Goal: Information Seeking & Learning: Check status

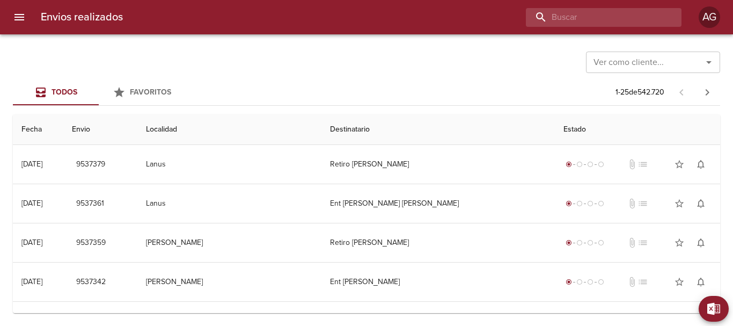
click at [624, 24] on input "buscar" at bounding box center [594, 17] width 137 height 19
paste input "9496022"
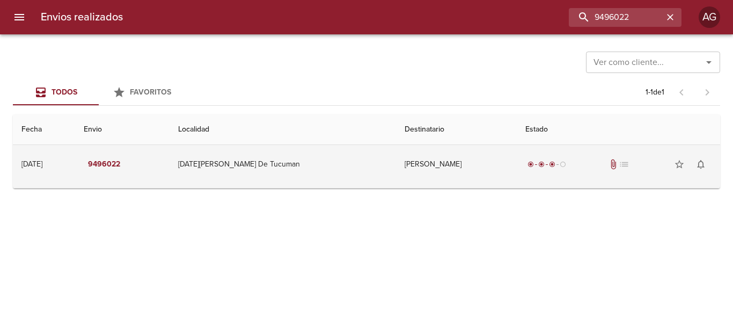
click at [467, 158] on td "[PERSON_NAME]" at bounding box center [456, 164] width 121 height 39
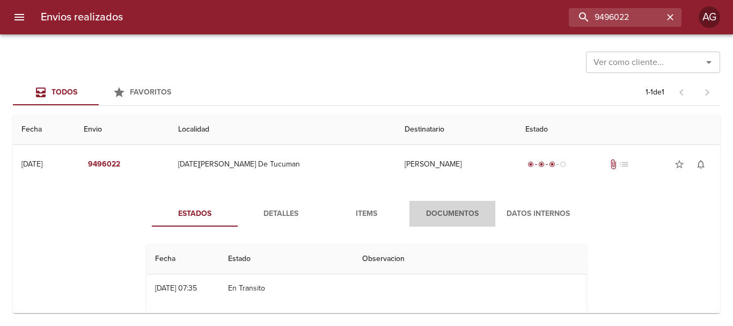
click at [468, 211] on span "Documentos" at bounding box center [452, 213] width 73 height 13
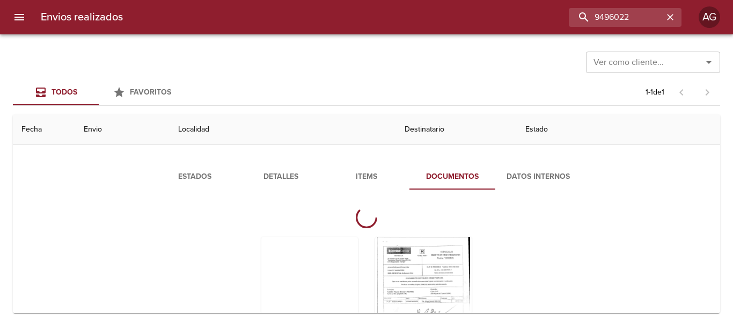
scroll to position [54, 0]
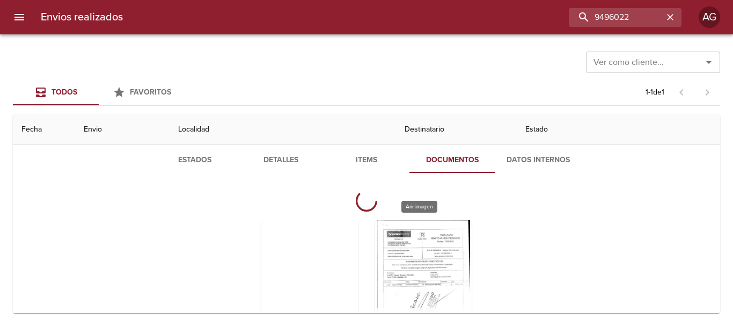
click at [422, 265] on div "Tabla de envíos del cliente" at bounding box center [423, 287] width 97 height 134
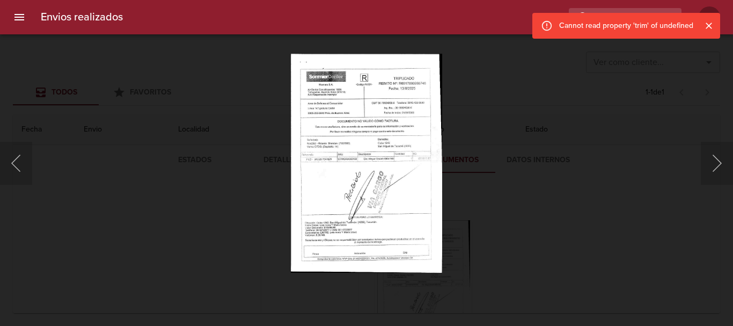
click at [500, 212] on div "This image failed to load" at bounding box center [366, 163] width 733 height 326
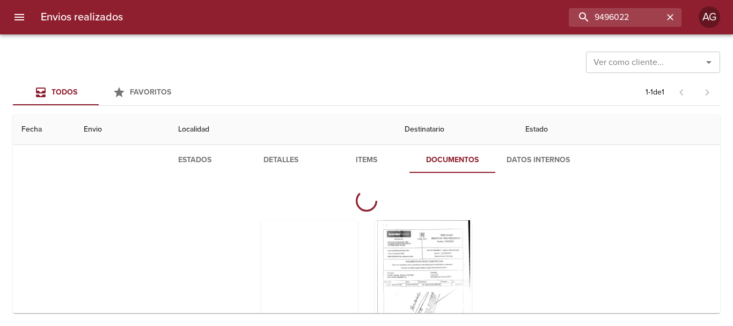
scroll to position [0, 0]
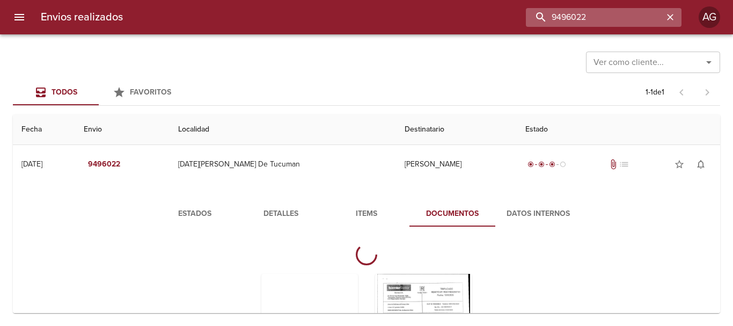
click at [610, 20] on input "9496022" at bounding box center [594, 17] width 137 height 19
paste input "76075"
type input "9476075"
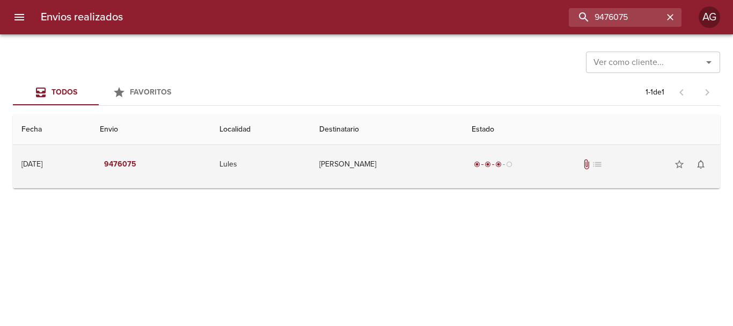
click at [443, 179] on td "Micaela Luna" at bounding box center [387, 164] width 152 height 39
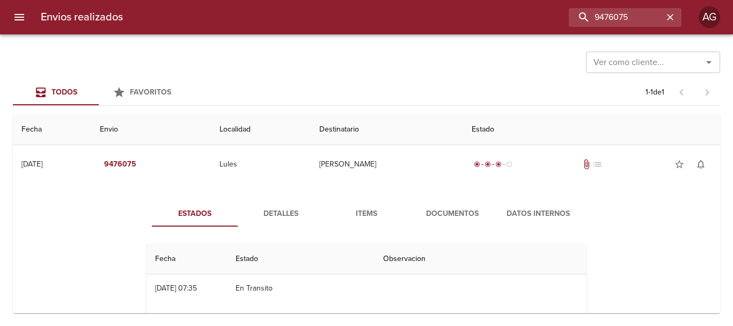
click at [431, 213] on span "Documentos" at bounding box center [452, 213] width 73 height 13
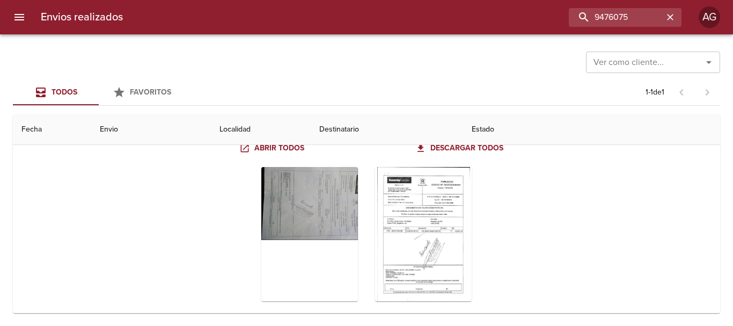
scroll to position [107, 0]
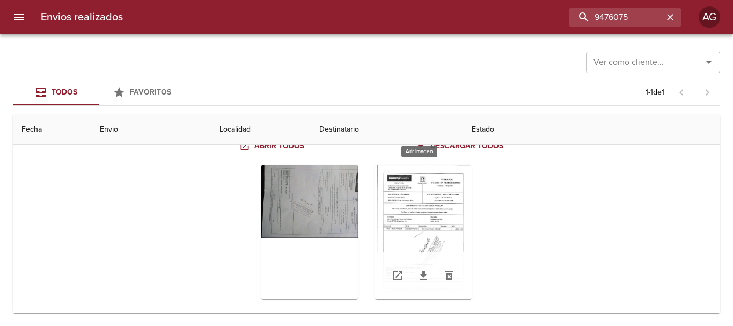
click at [450, 213] on div "Tabla de envíos del cliente" at bounding box center [423, 232] width 97 height 134
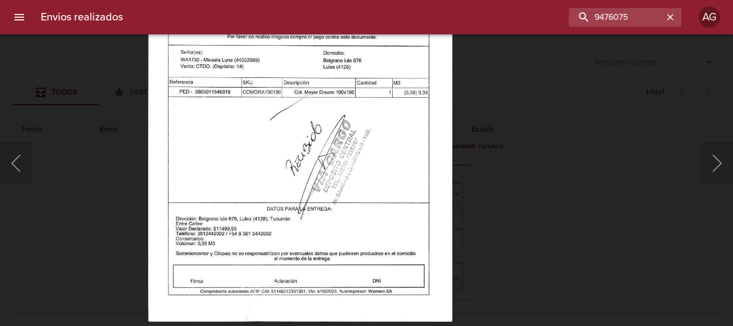
click at [512, 206] on div "Lightbox" at bounding box center [366, 163] width 733 height 326
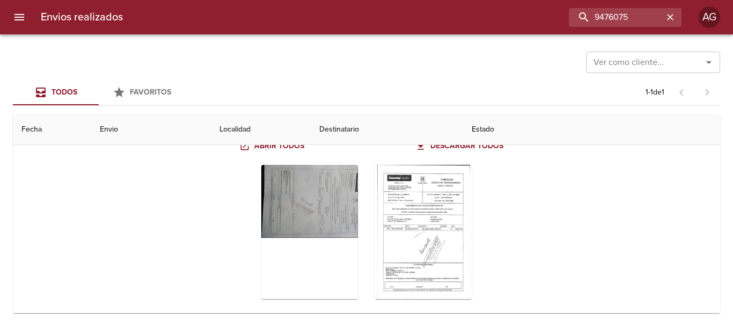
scroll to position [0, 0]
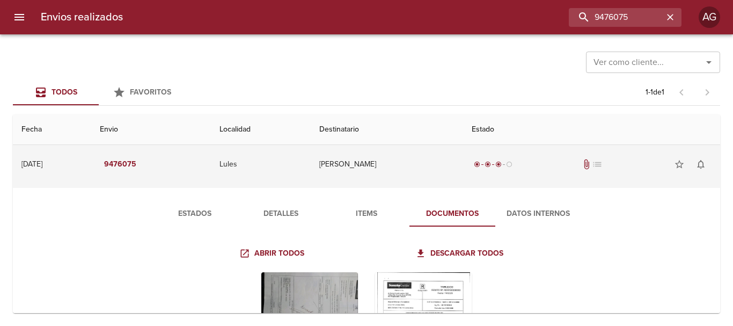
click at [461, 162] on td "Micaela Luna" at bounding box center [387, 164] width 152 height 39
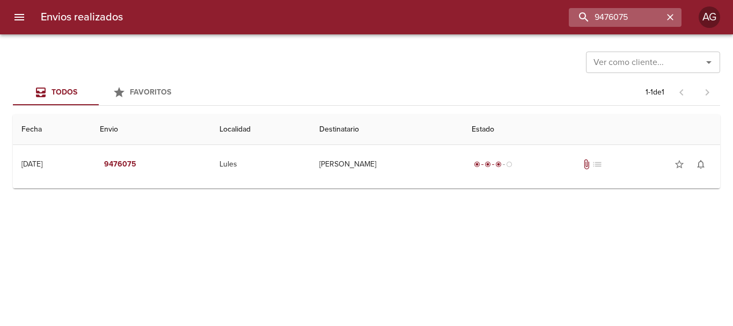
click at [674, 17] on icon "button" at bounding box center [670, 17] width 11 height 11
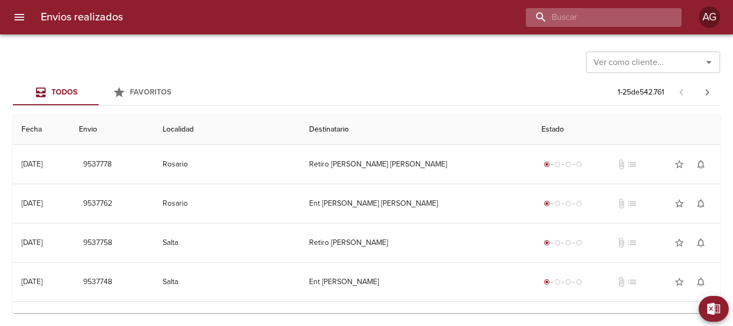
click at [597, 24] on input "buscar" at bounding box center [594, 17] width 137 height 19
paste input "9465181"
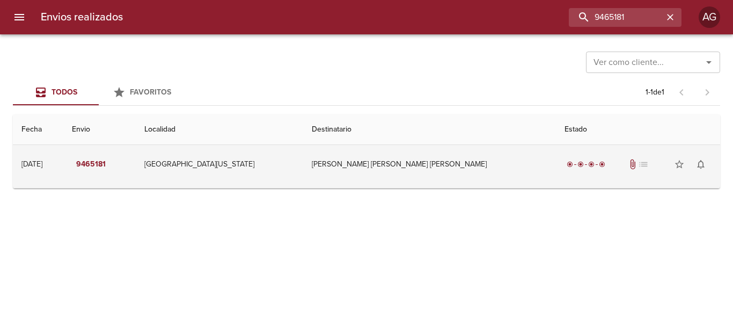
click at [423, 178] on td "Aldo Juan Angel Ybanez" at bounding box center [429, 164] width 253 height 39
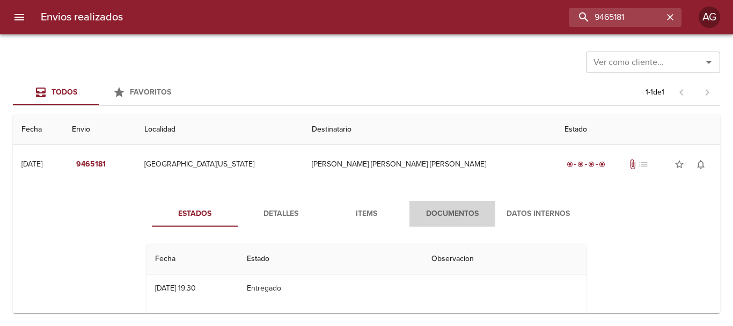
click at [436, 222] on button "Documentos" at bounding box center [453, 214] width 86 height 26
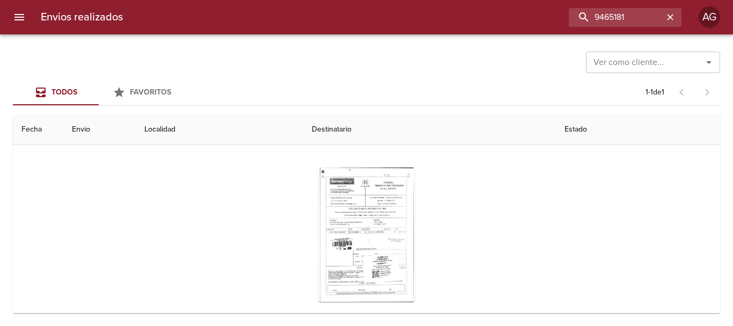
scroll to position [104, 0]
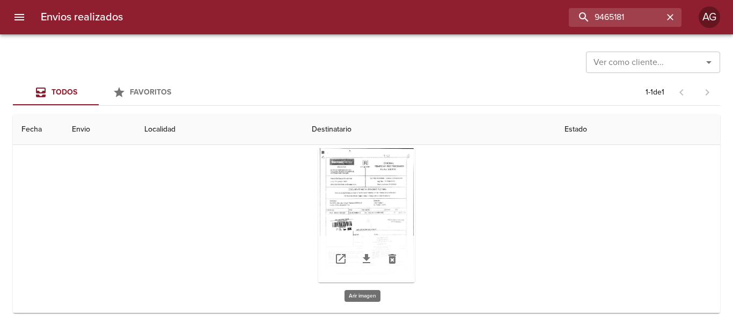
click at [400, 207] on div "Tabla de envíos del cliente" at bounding box center [366, 215] width 97 height 134
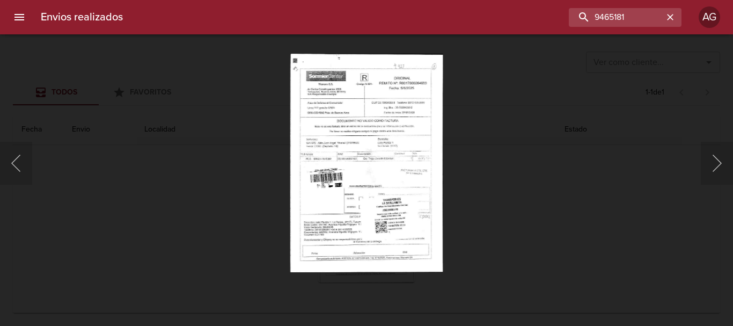
click at [484, 225] on div "Lightbox" at bounding box center [366, 163] width 733 height 326
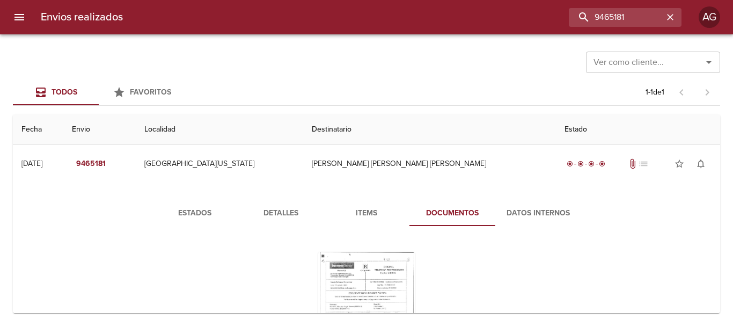
scroll to position [0, 0]
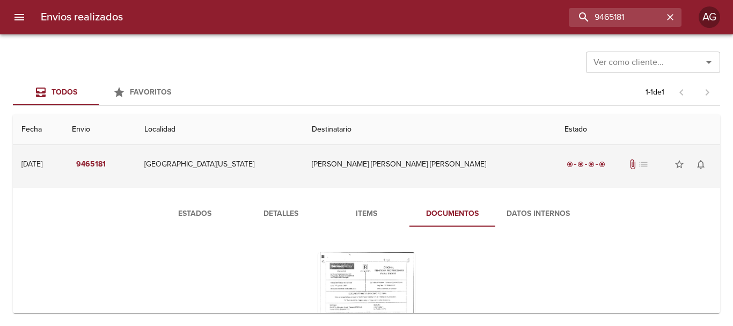
click at [413, 167] on td "Aldo Juan Angel Ybanez" at bounding box center [429, 164] width 253 height 39
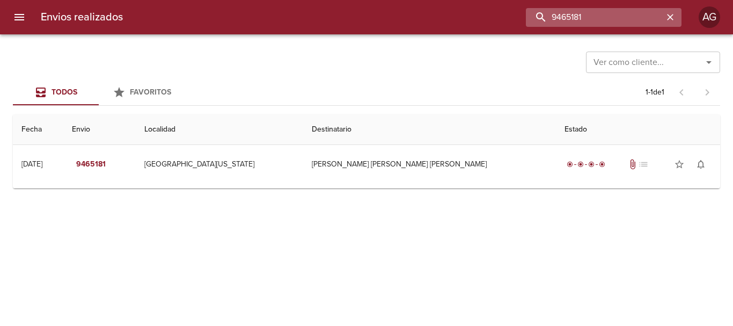
click at [606, 18] on input "9465181" at bounding box center [594, 17] width 137 height 19
paste input "00089557"
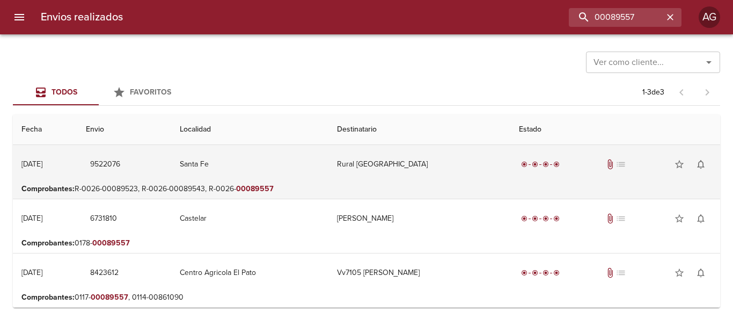
click at [374, 179] on td "Rural Santa Fe" at bounding box center [420, 164] width 183 height 39
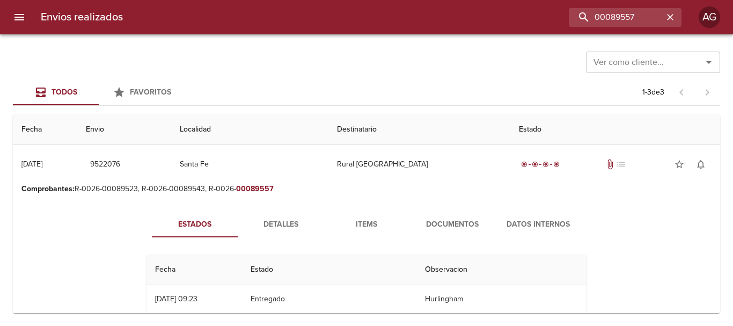
click at [436, 227] on span "Documentos" at bounding box center [452, 224] width 73 height 13
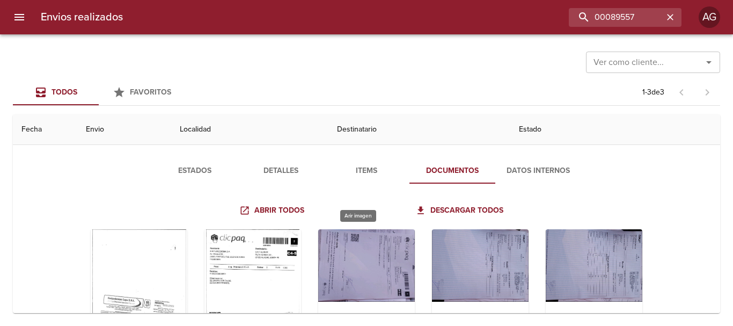
click at [354, 260] on div "Tabla de envíos del cliente" at bounding box center [366, 296] width 97 height 134
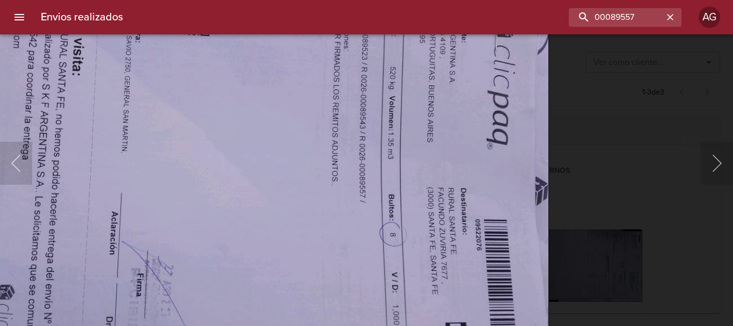
click at [339, 229] on img "Lightbox" at bounding box center [257, 179] width 585 height 439
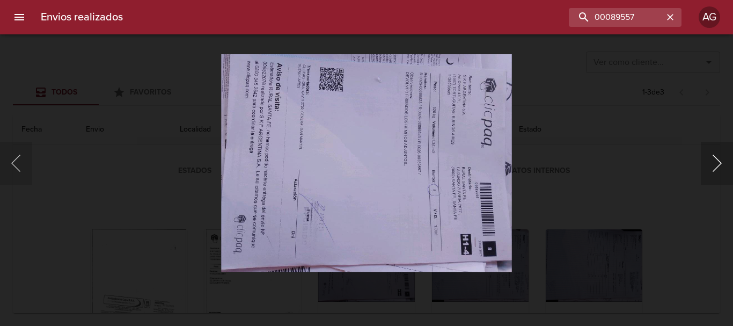
click at [718, 167] on button "Siguiente" at bounding box center [717, 163] width 32 height 43
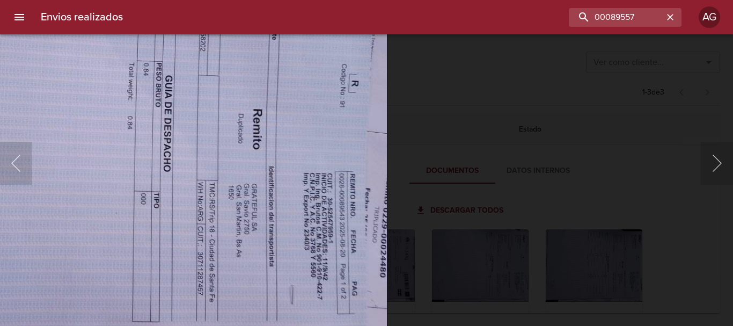
click at [252, 147] on img "Lightbox" at bounding box center [95, 133] width 585 height 439
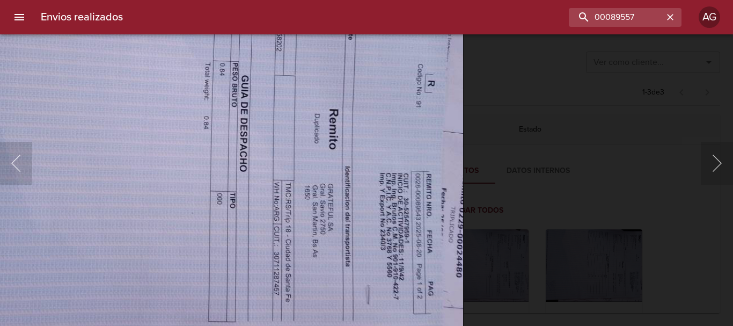
click at [520, 222] on div "Lightbox" at bounding box center [366, 163] width 733 height 326
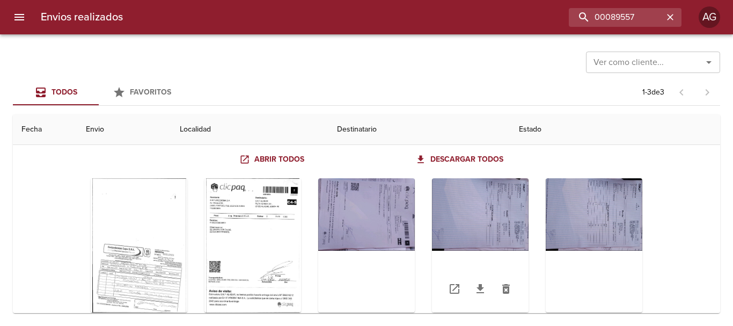
scroll to position [107, 0]
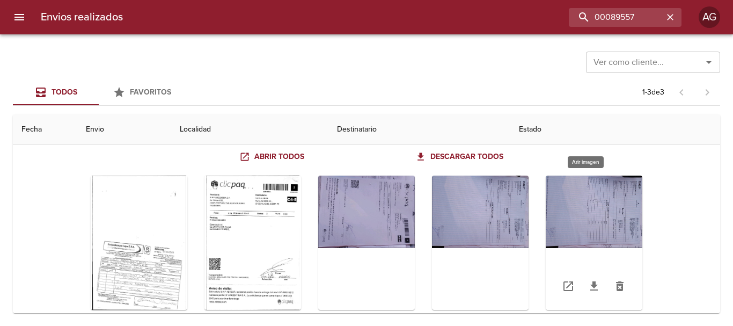
click at [569, 213] on div "Tabla de envíos del cliente" at bounding box center [594, 243] width 97 height 134
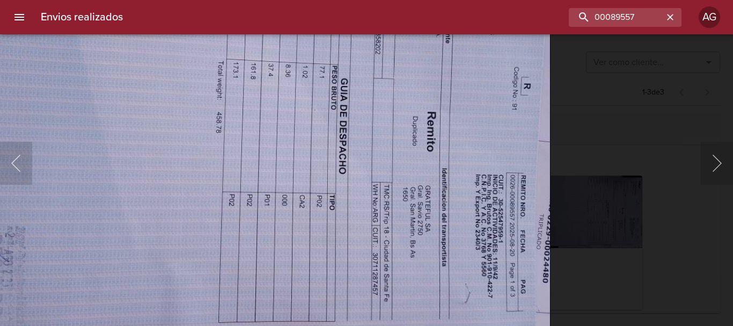
click at [592, 161] on div "Lightbox" at bounding box center [366, 163] width 733 height 326
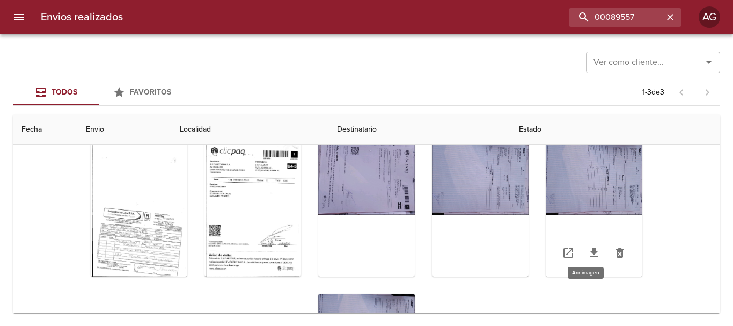
scroll to position [0, 0]
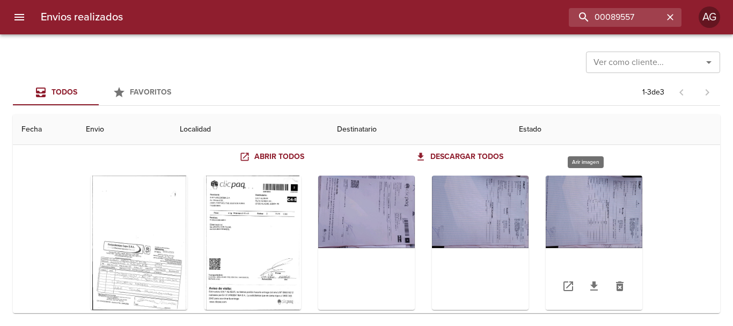
click at [598, 218] on div "Tabla de envíos del cliente" at bounding box center [594, 243] width 97 height 134
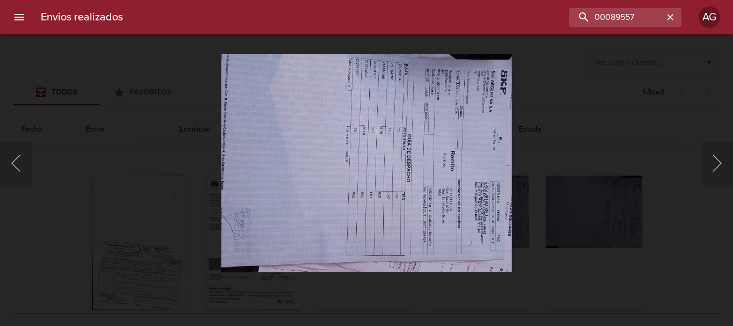
drag, startPoint x: 597, startPoint y: 232, endPoint x: 520, endPoint y: 251, distance: 79.4
click at [596, 232] on div "Lightbox" at bounding box center [366, 163] width 733 height 326
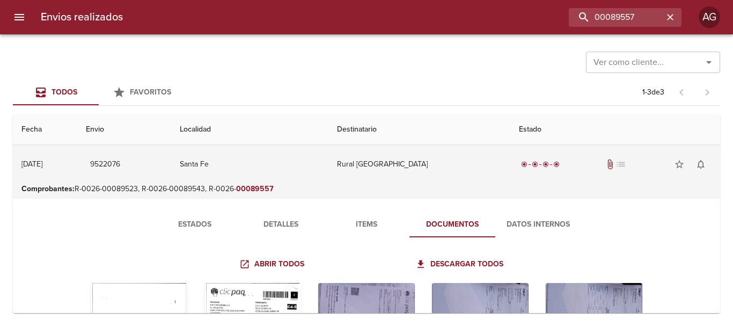
click at [309, 158] on td "Santa Fe" at bounding box center [249, 164] width 157 height 39
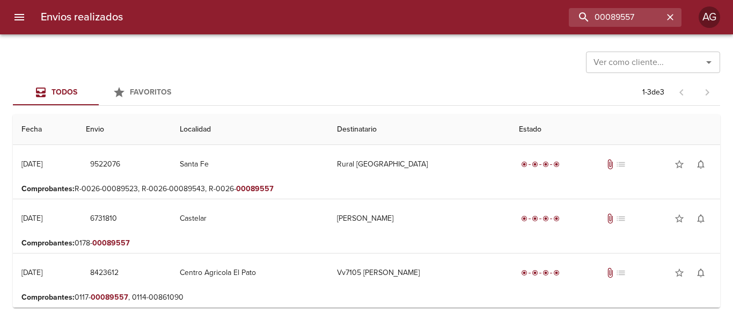
click at [319, 184] on p "Comprobantes : R-0026-00089523, R-0026-00089543, R-0026- 00089557" at bounding box center [366, 189] width 690 height 11
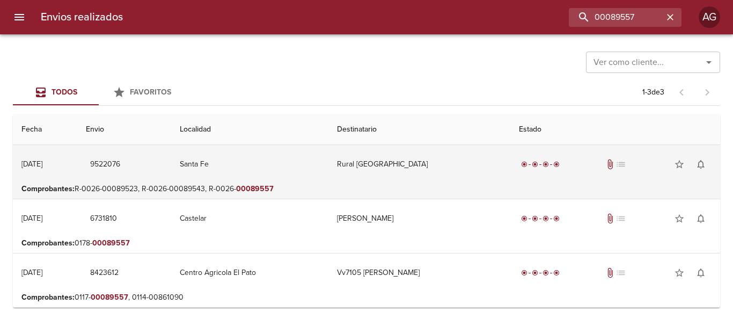
click at [385, 177] on td "Rural Santa Fe" at bounding box center [420, 164] width 183 height 39
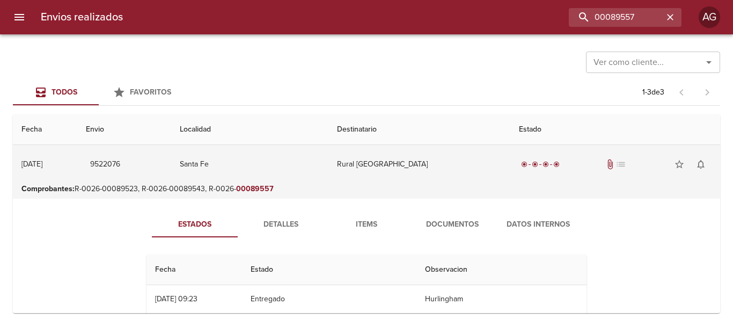
click at [454, 180] on td "Rural Santa Fe" at bounding box center [420, 164] width 183 height 39
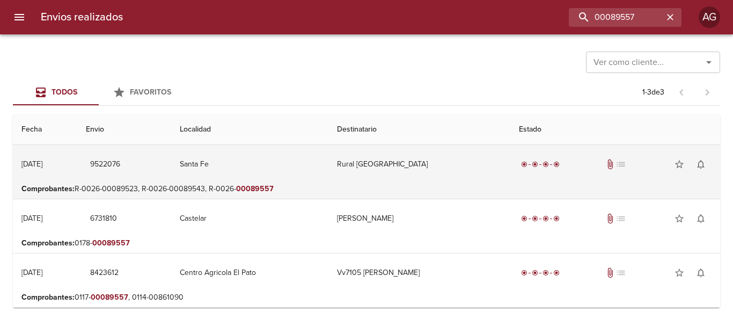
click at [402, 155] on td "Rural Santa Fe" at bounding box center [420, 164] width 183 height 39
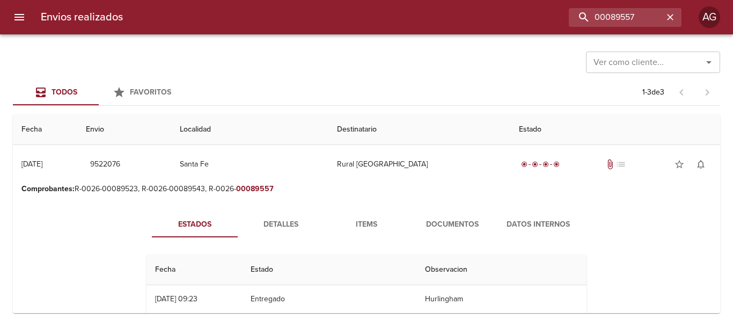
click at [440, 222] on span "Documentos" at bounding box center [452, 224] width 73 height 13
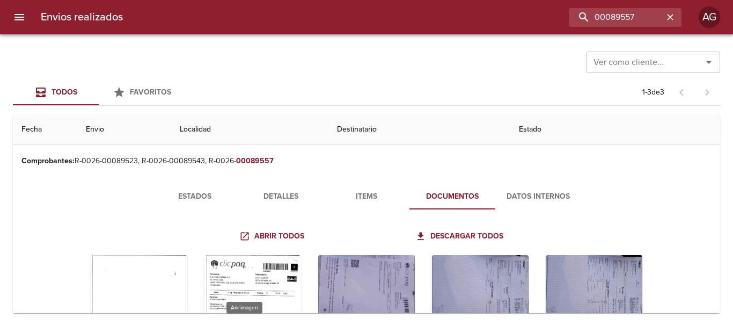
scroll to position [52, 0]
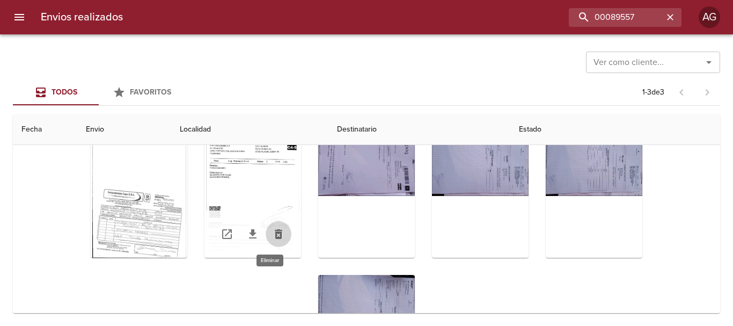
click at [275, 236] on icon "Tabla de envíos del cliente" at bounding box center [279, 234] width 8 height 10
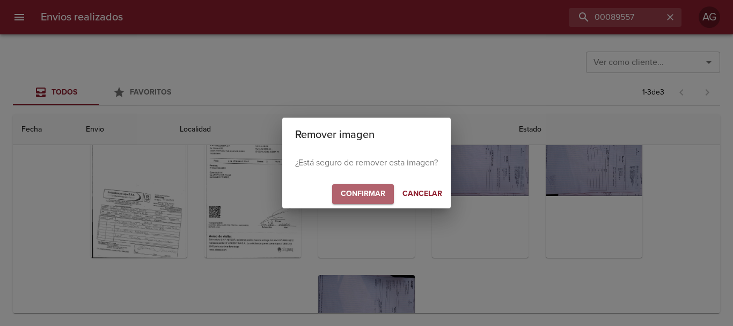
drag, startPoint x: 372, startPoint y: 195, endPoint x: 360, endPoint y: 192, distance: 11.7
click at [368, 187] on span "Confirmar" at bounding box center [363, 193] width 45 height 13
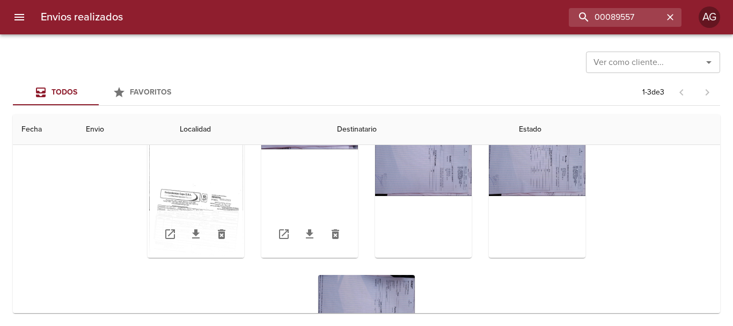
scroll to position [47, 0]
click at [217, 241] on button "Tabla de envíos del cliente" at bounding box center [222, 234] width 26 height 26
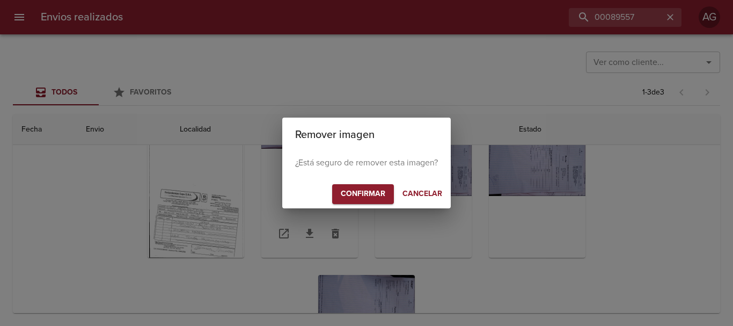
click at [353, 194] on span "Confirmar" at bounding box center [363, 193] width 45 height 13
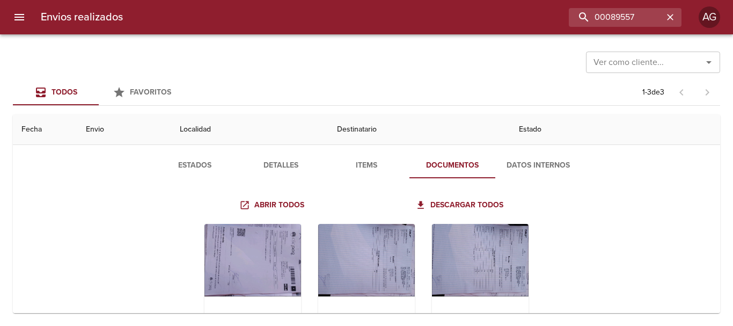
scroll to position [107, 0]
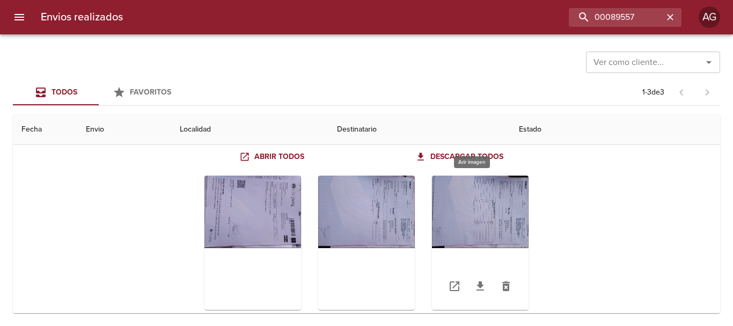
click at [496, 215] on div "Tabla de envíos del cliente" at bounding box center [480, 243] width 97 height 134
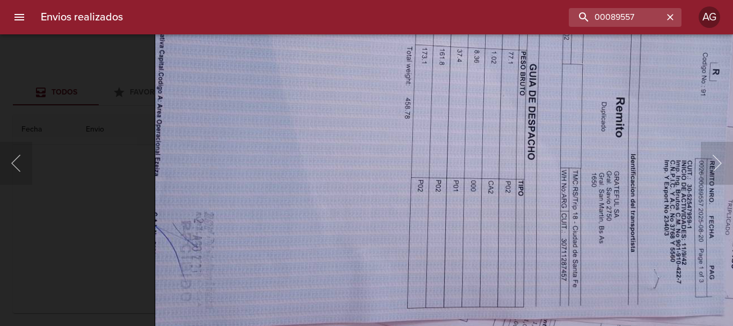
click at [319, 257] on img "Lightbox" at bounding box center [447, 121] width 585 height 439
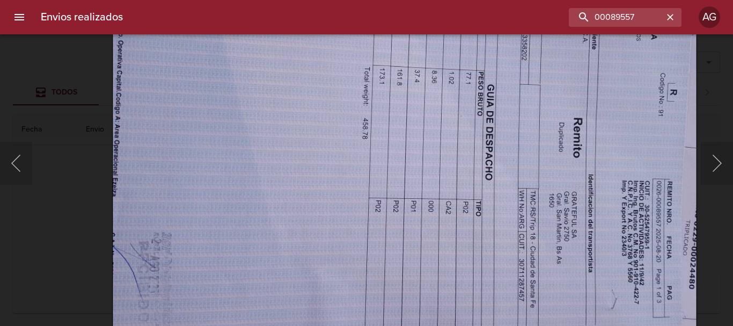
click at [353, 181] on img "Lightbox" at bounding box center [404, 142] width 585 height 439
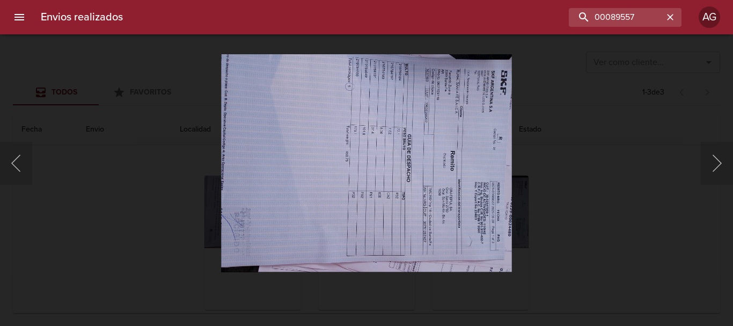
click at [561, 220] on div "Lightbox" at bounding box center [366, 163] width 733 height 326
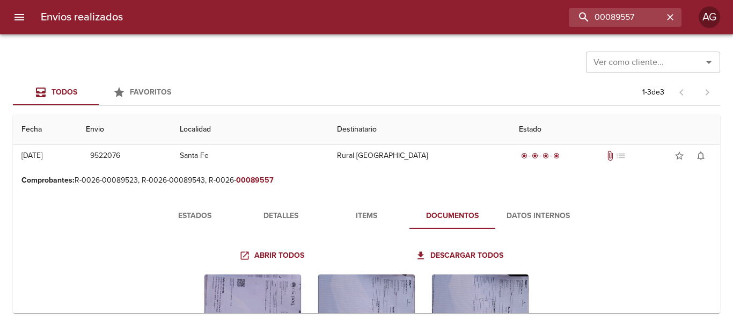
scroll to position [0, 0]
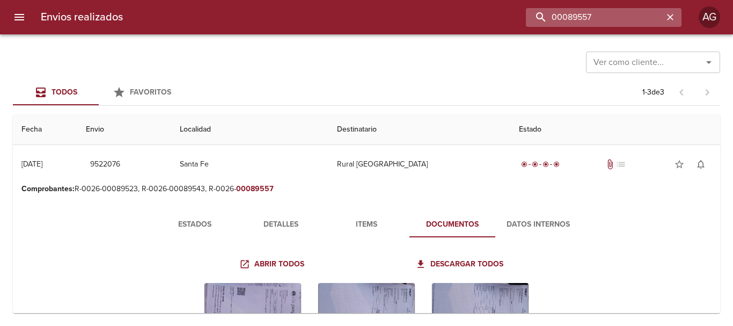
click at [639, 18] on input "00089557" at bounding box center [594, 17] width 137 height 19
paste input "9529809"
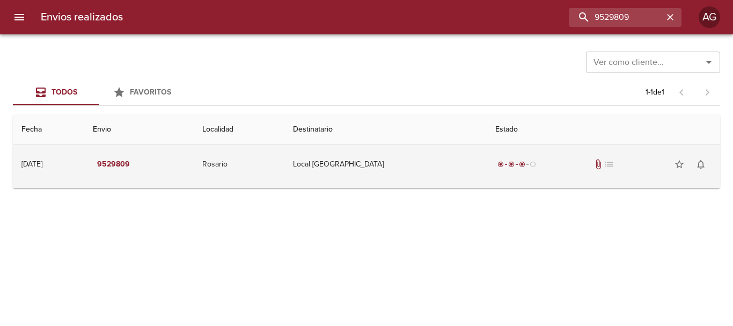
click at [461, 163] on td "Local Rosario" at bounding box center [386, 164] width 203 height 39
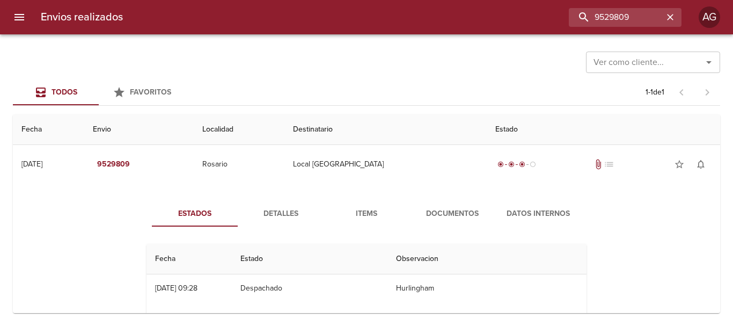
click at [446, 212] on span "Documentos" at bounding box center [452, 213] width 73 height 13
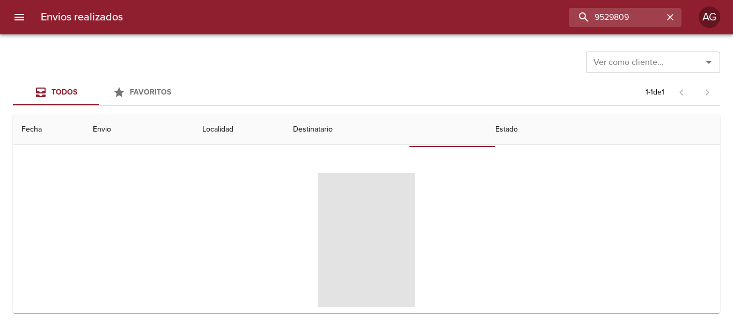
scroll to position [104, 0]
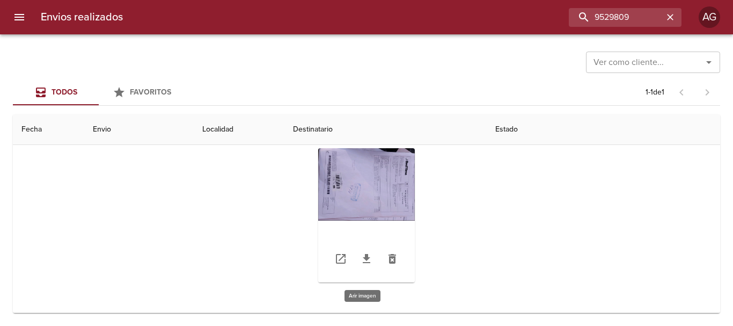
click at [383, 184] on div "Tabla de envíos del cliente" at bounding box center [366, 215] width 97 height 134
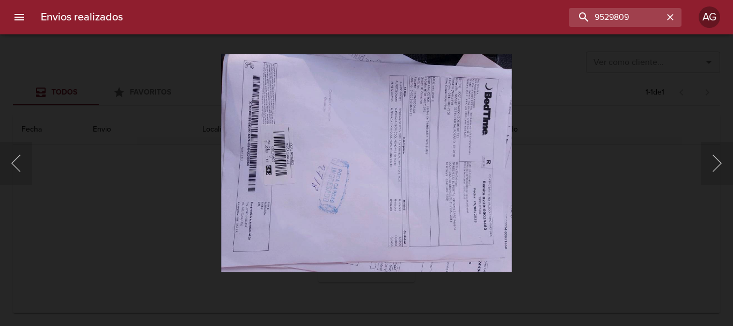
click at [372, 188] on img "Lightbox" at bounding box center [366, 163] width 291 height 218
drag, startPoint x: 577, startPoint y: 190, endPoint x: 558, endPoint y: 195, distance: 19.2
click at [574, 191] on div "Lightbox" at bounding box center [366, 163] width 733 height 326
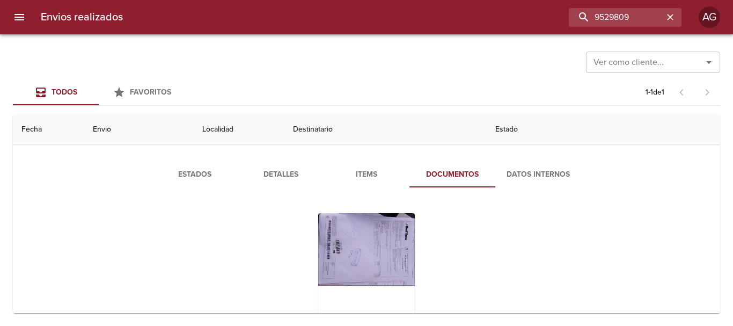
scroll to position [0, 0]
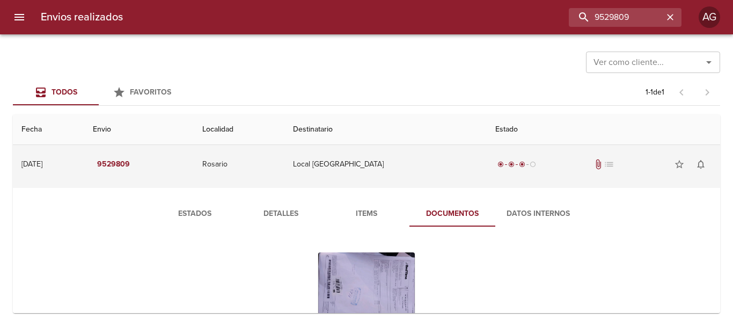
click at [389, 174] on td "Local Rosario" at bounding box center [386, 164] width 203 height 39
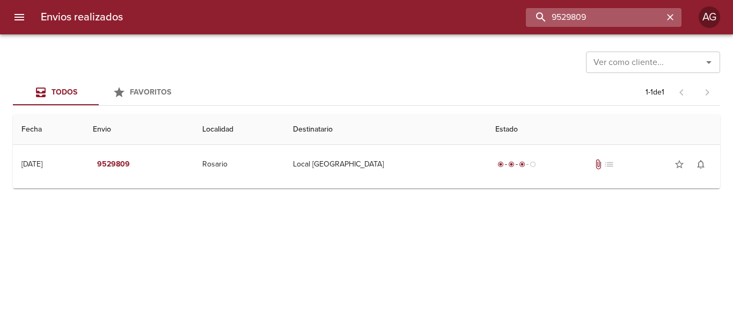
click at [625, 26] on input "9529809" at bounding box center [594, 17] width 137 height 19
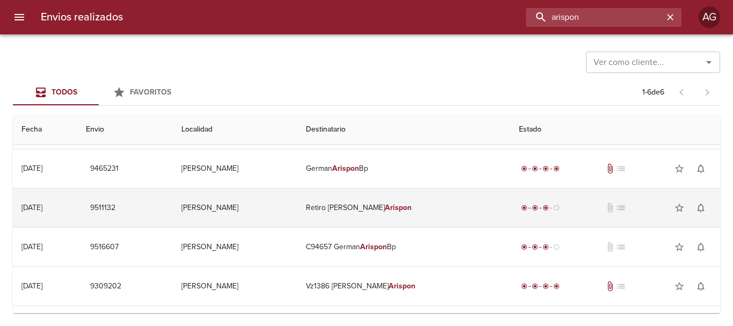
scroll to position [54, 0]
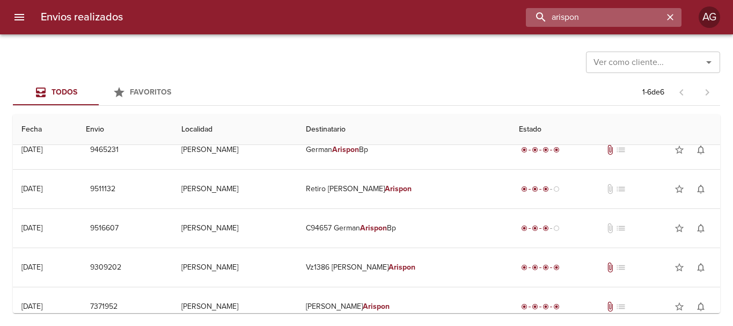
click at [571, 26] on input "arispon" at bounding box center [594, 17] width 137 height 19
click at [571, 26] on input "9516607" at bounding box center [594, 17] width 137 height 19
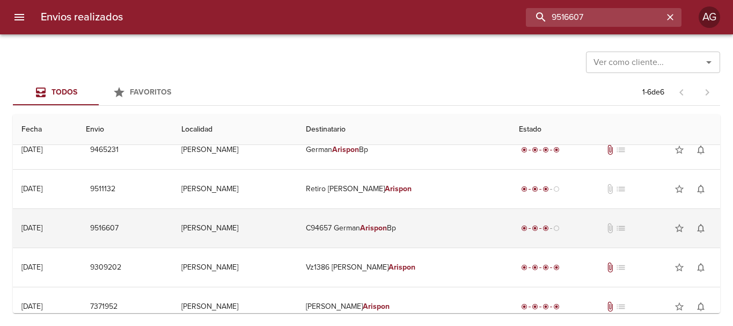
scroll to position [0, 0]
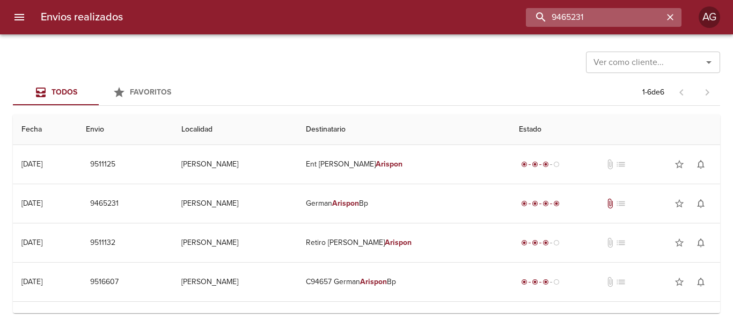
click at [596, 22] on input "9465231" at bounding box center [594, 17] width 137 height 19
click at [596, 20] on input "9465231" at bounding box center [594, 17] width 137 height 19
paste input "Silvina Morgante"
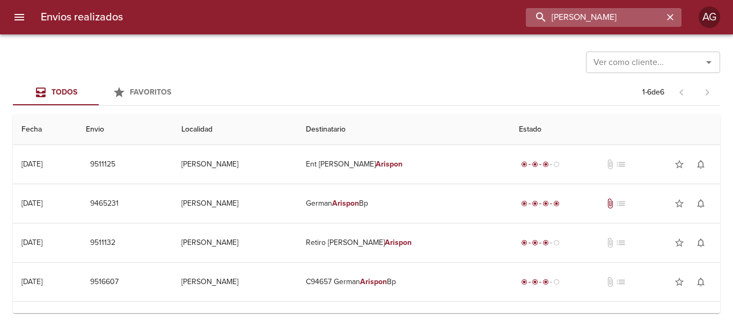
type input "Silvina Morgante"
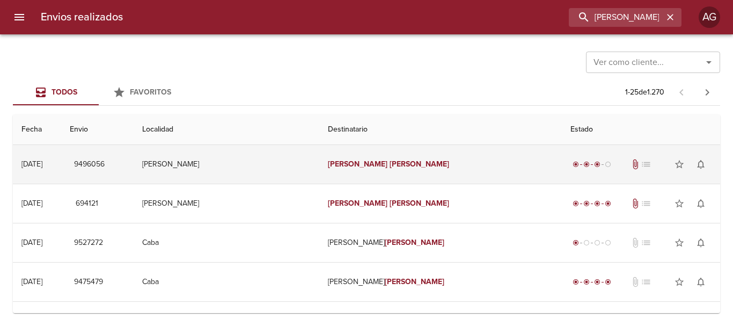
click at [319, 163] on td "Rada Tilly" at bounding box center [227, 164] width 186 height 39
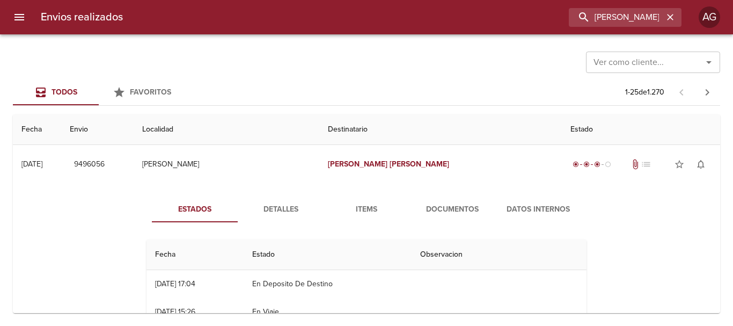
click at [280, 209] on span "Detalles" at bounding box center [280, 209] width 73 height 13
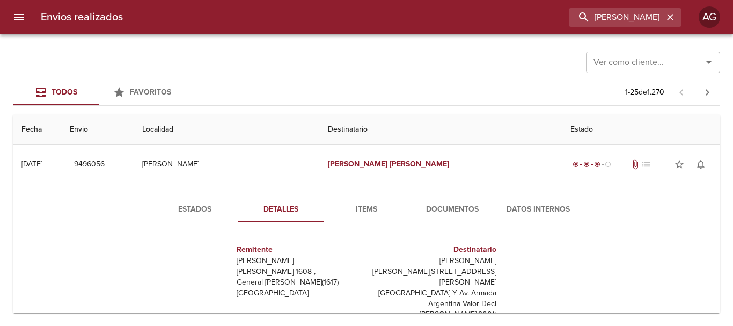
click at [218, 203] on span "Estados" at bounding box center [194, 209] width 73 height 13
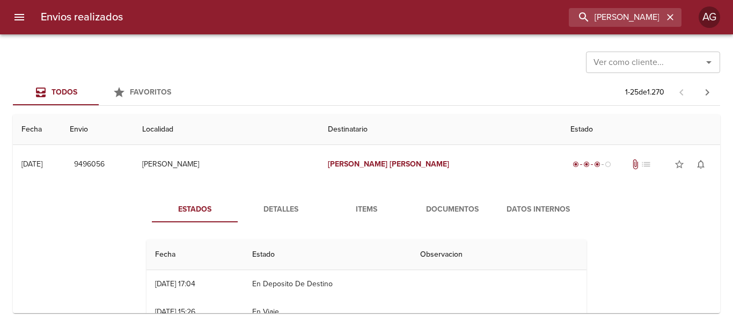
click at [356, 212] on span "Items" at bounding box center [366, 209] width 73 height 13
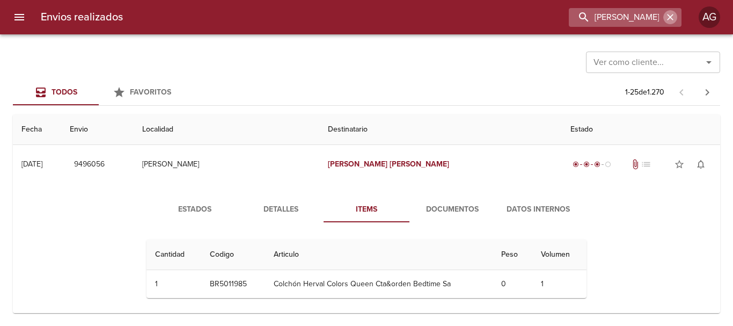
click at [668, 23] on button "button" at bounding box center [671, 17] width 14 height 14
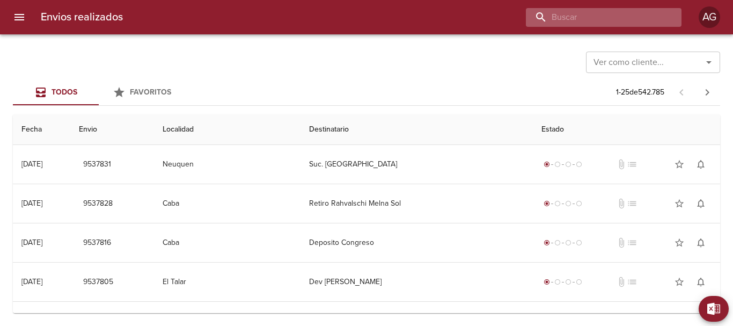
click at [635, 21] on input "buscar" at bounding box center [594, 17] width 137 height 19
paste input "SILVINA MORGANTE"
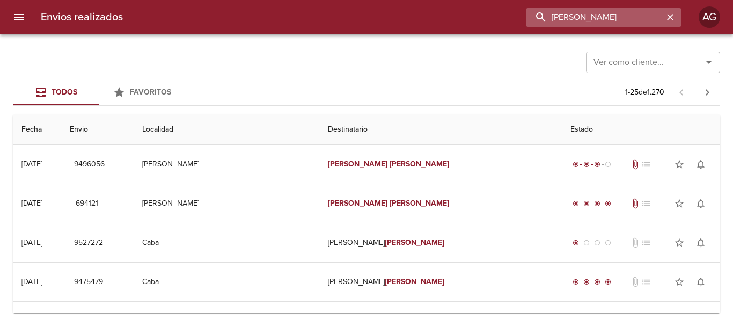
click at [572, 25] on input "SILVINA MORGANTE" at bounding box center [594, 17] width 137 height 19
click at [572, 25] on input "9496056" at bounding box center [594, 17] width 137 height 19
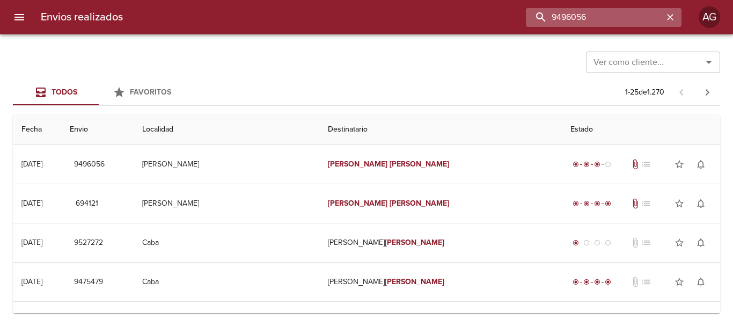
click at [584, 25] on input "9496056" at bounding box center [594, 17] width 137 height 19
paste input "128798682"
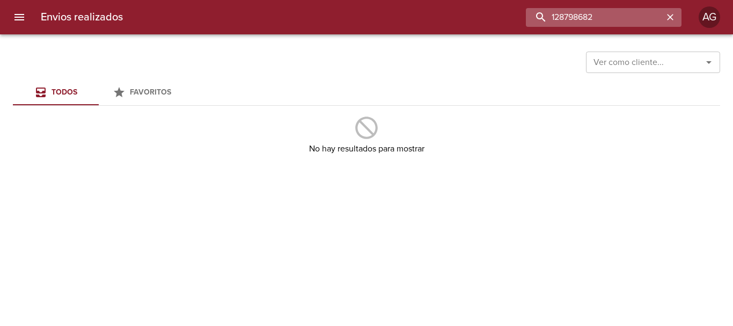
drag, startPoint x: 572, startPoint y: 21, endPoint x: 540, endPoint y: 20, distance: 32.8
click at [540, 20] on input "128798682" at bounding box center [594, 17] width 137 height 19
type input "98682"
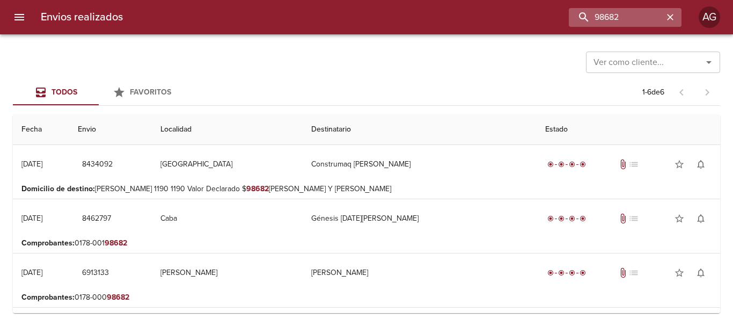
click at [672, 17] on icon "button" at bounding box center [670, 17] width 11 height 11
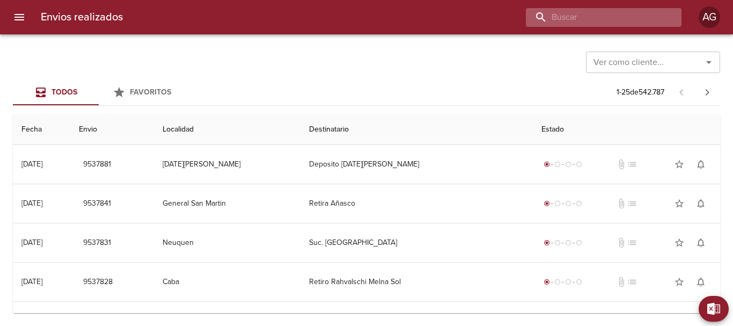
click at [614, 16] on input "buscar" at bounding box center [594, 17] width 137 height 19
paste input "[PERSON_NAME] RUB [PERSON_NAME]"
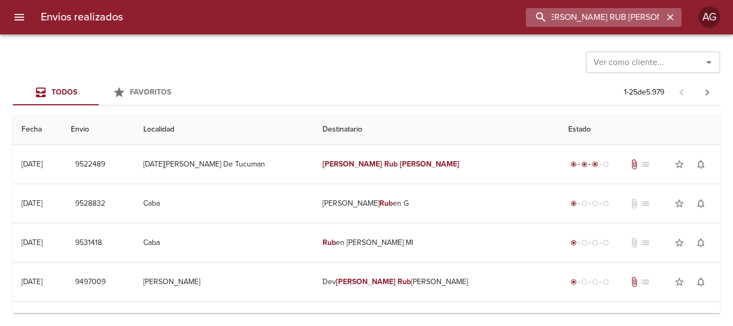
click at [613, 22] on input "[PERSON_NAME] RUB [PERSON_NAME]" at bounding box center [594, 17] width 137 height 19
click at [586, 14] on input "9522489" at bounding box center [594, 17] width 137 height 19
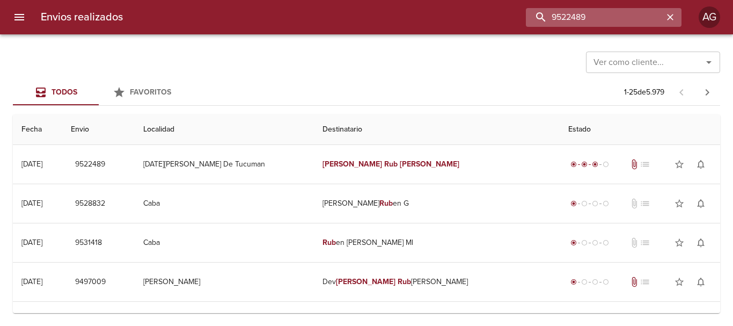
click at [586, 14] on input "9522489" at bounding box center [594, 17] width 137 height 19
paste input "[PERSON_NAME] [PERSON_NAME]"
type input "[PERSON_NAME] [PERSON_NAME]"
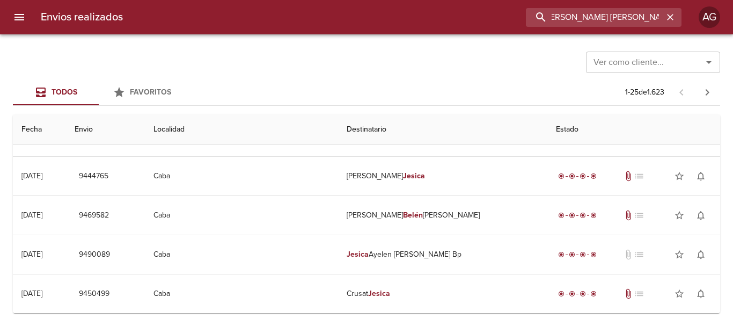
scroll to position [812, 0]
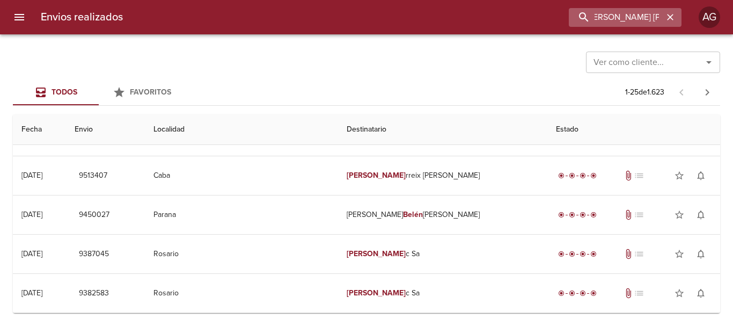
click at [669, 17] on icon "button" at bounding box center [670, 17] width 11 height 11
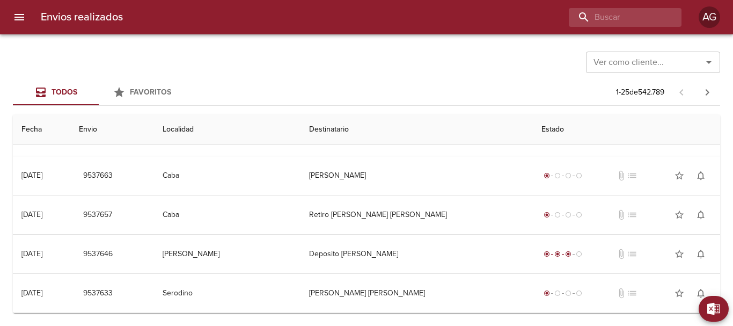
scroll to position [0, 0]
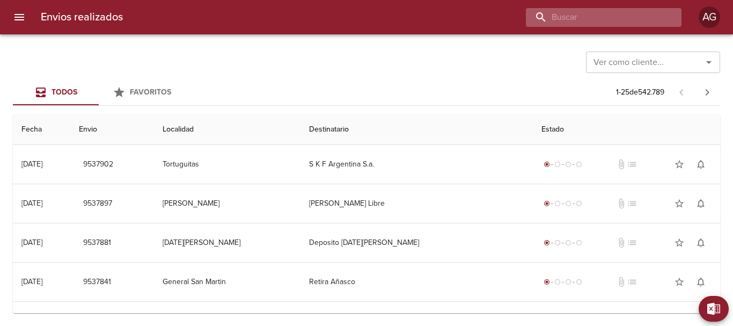
click at [596, 15] on input "buscar" at bounding box center [594, 17] width 137 height 19
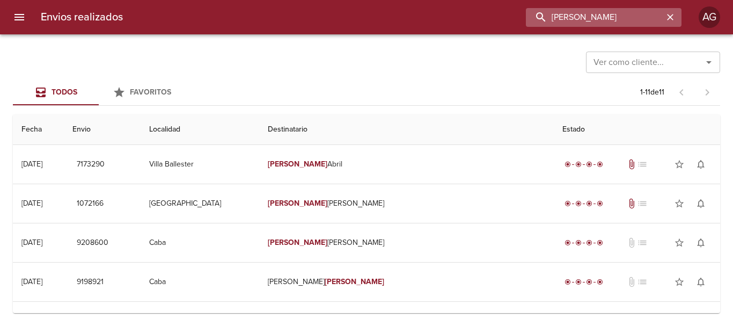
drag, startPoint x: 597, startPoint y: 14, endPoint x: 531, endPoint y: 16, distance: 66.1
click at [531, 16] on input "[PERSON_NAME]" at bounding box center [594, 17] width 137 height 19
type input "[PERSON_NAME]"
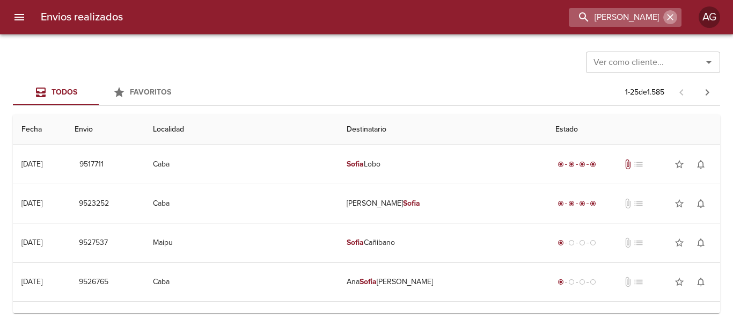
click at [669, 19] on icon "button" at bounding box center [670, 17] width 6 height 6
